Goal: Task Accomplishment & Management: Manage account settings

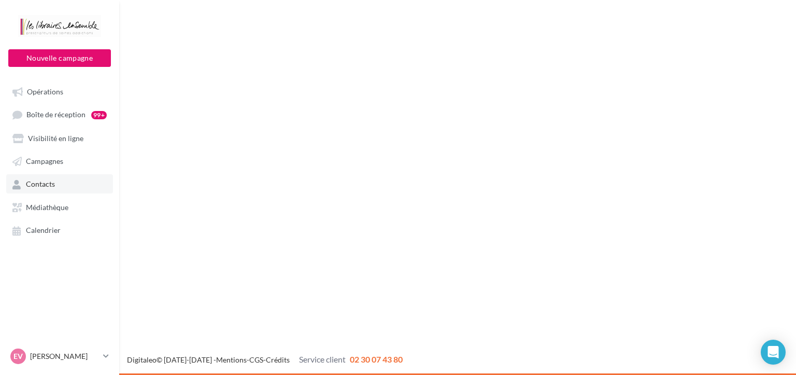
click at [42, 188] on span "Contacts" at bounding box center [40, 184] width 29 height 9
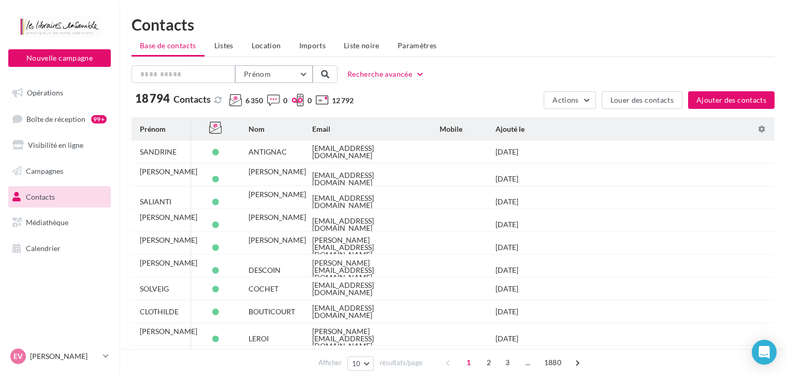
click at [300, 76] on button "Prénom" at bounding box center [274, 74] width 78 height 18
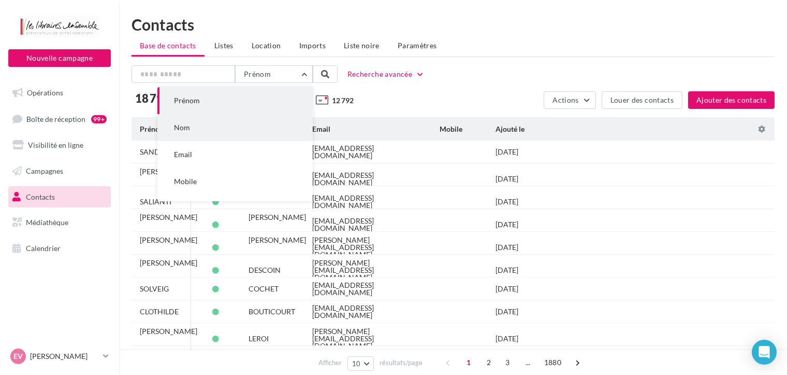
click at [222, 132] on button "Nom" at bounding box center [234, 127] width 155 height 27
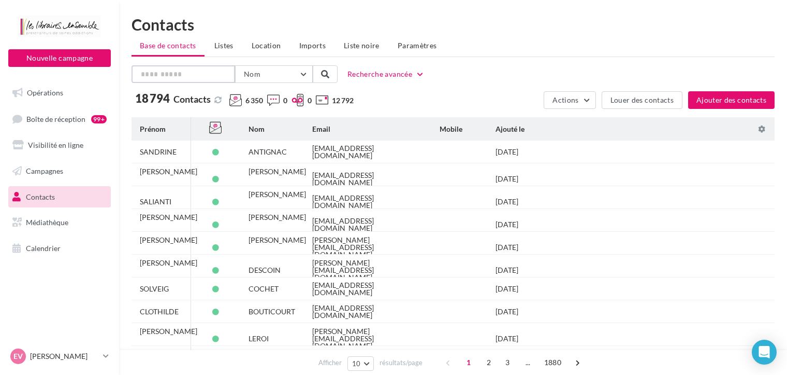
click at [213, 77] on input "text" at bounding box center [184, 74] width 104 height 18
type input "*********"
click at [327, 74] on span at bounding box center [325, 74] width 8 height 8
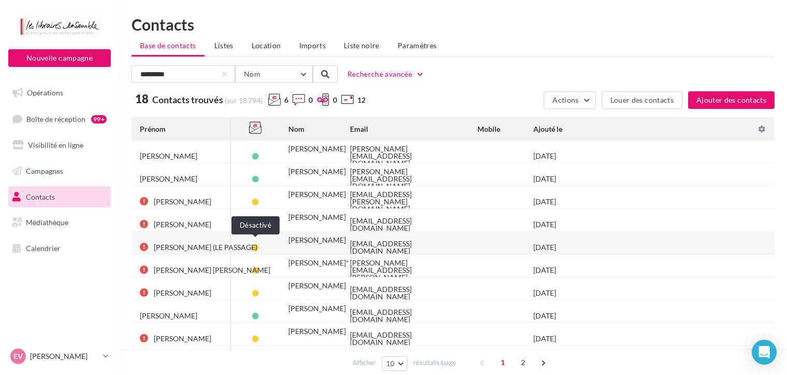
click at [255, 245] on span at bounding box center [255, 247] width 7 height 7
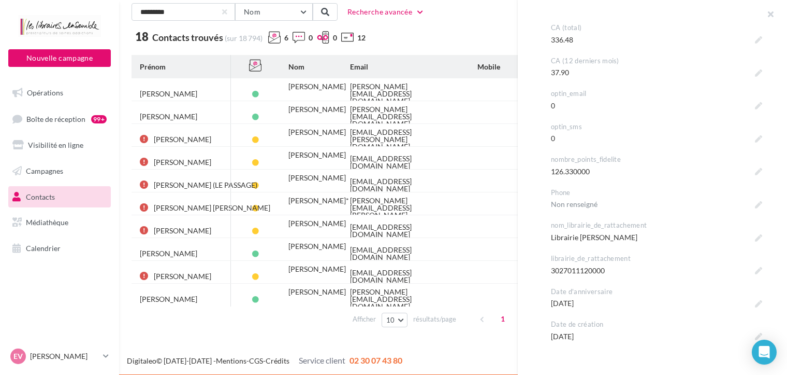
scroll to position [849, 0]
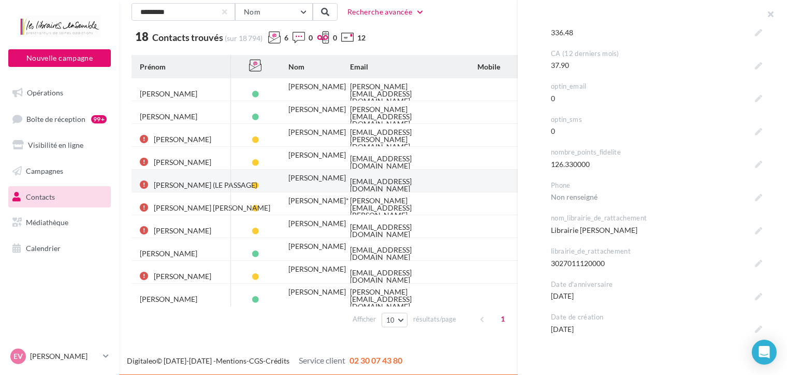
click at [371, 181] on div "[EMAIL_ADDRESS][DOMAIN_NAME]" at bounding box center [405, 185] width 111 height 15
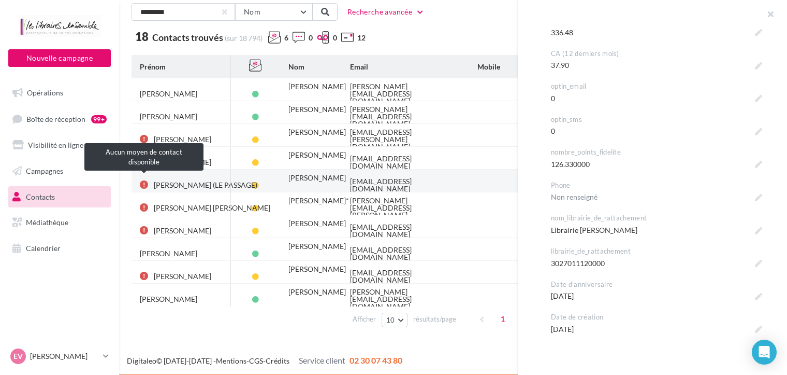
click at [143, 180] on div at bounding box center [144, 184] width 8 height 8
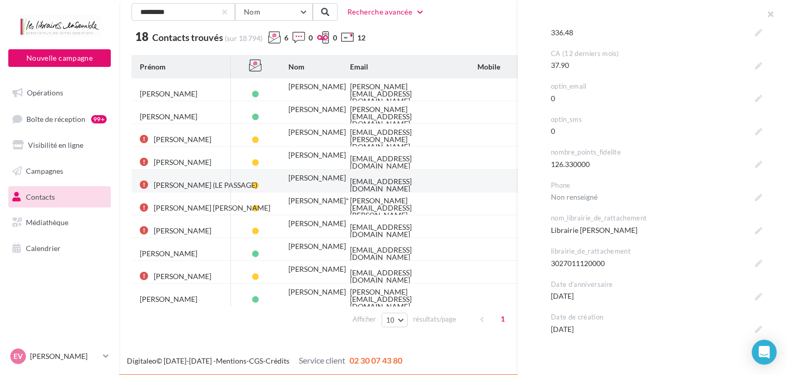
click at [313, 180] on div "[PERSON_NAME]" at bounding box center [318, 177] width 58 height 7
click at [257, 182] on span at bounding box center [255, 185] width 7 height 7
click at [256, 182] on span at bounding box center [255, 185] width 7 height 7
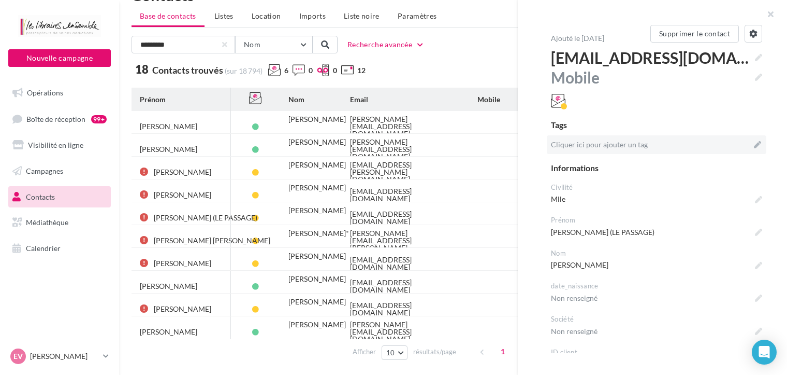
scroll to position [0, 0]
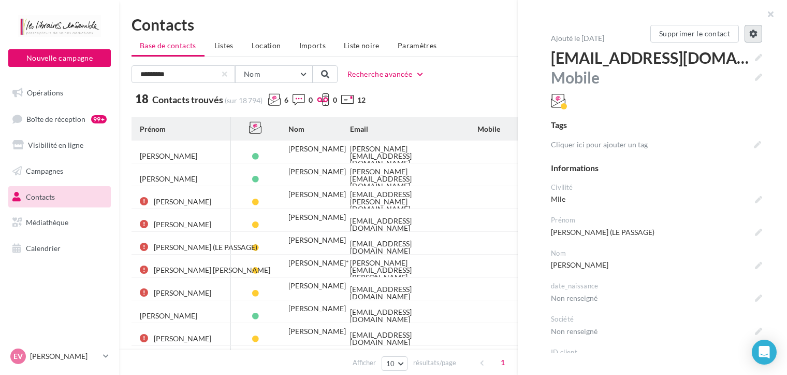
click at [750, 34] on icon at bounding box center [754, 34] width 8 height 8
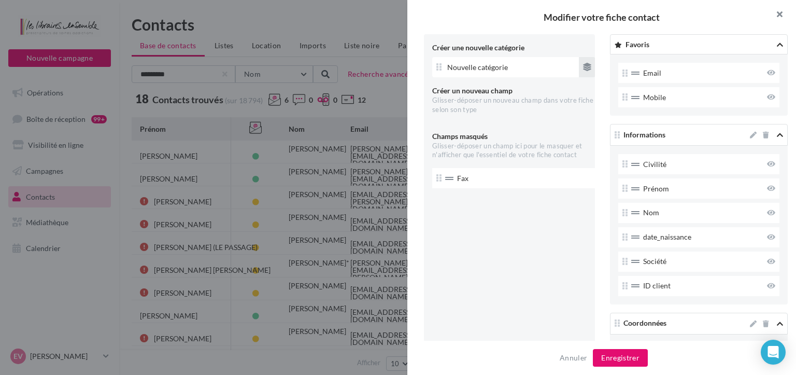
click at [777, 16] on button "button" at bounding box center [774, 15] width 41 height 31
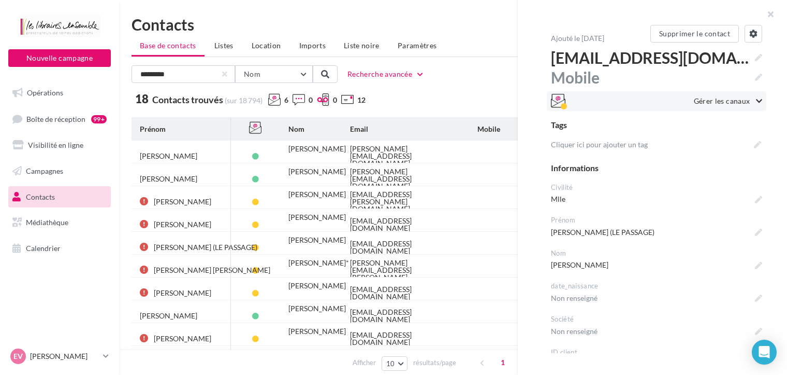
click at [723, 99] on span "Gérer les canaux" at bounding box center [722, 101] width 56 height 10
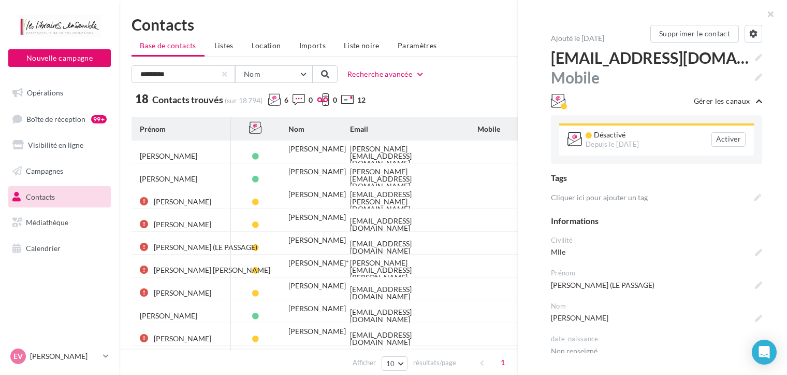
click at [719, 137] on div "Activer" at bounding box center [729, 139] width 34 height 15
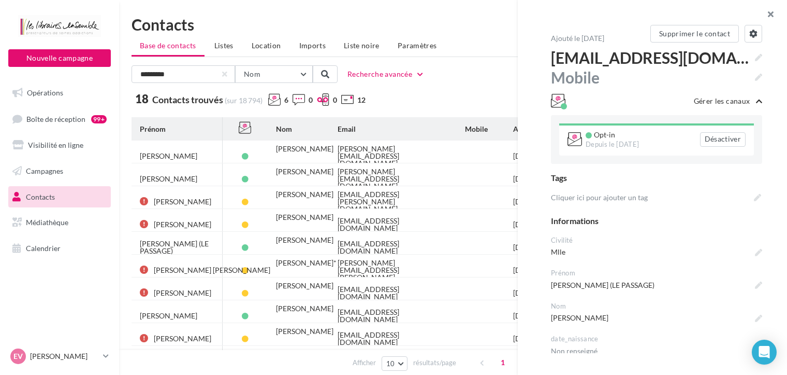
click at [771, 13] on button "button" at bounding box center [766, 15] width 41 height 31
